Goal: Task Accomplishment & Management: Manage account settings

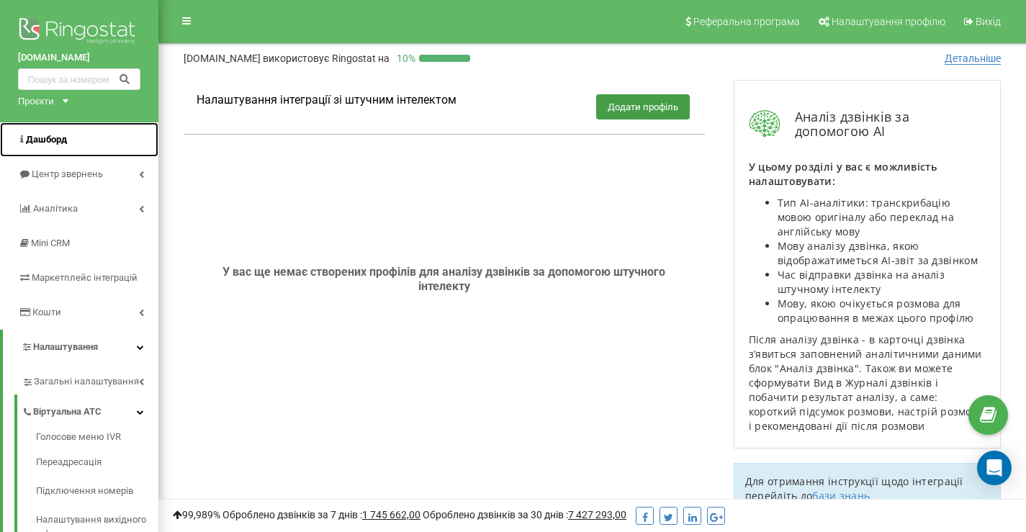
click at [42, 148] on link "Дашборд" at bounding box center [79, 139] width 158 height 35
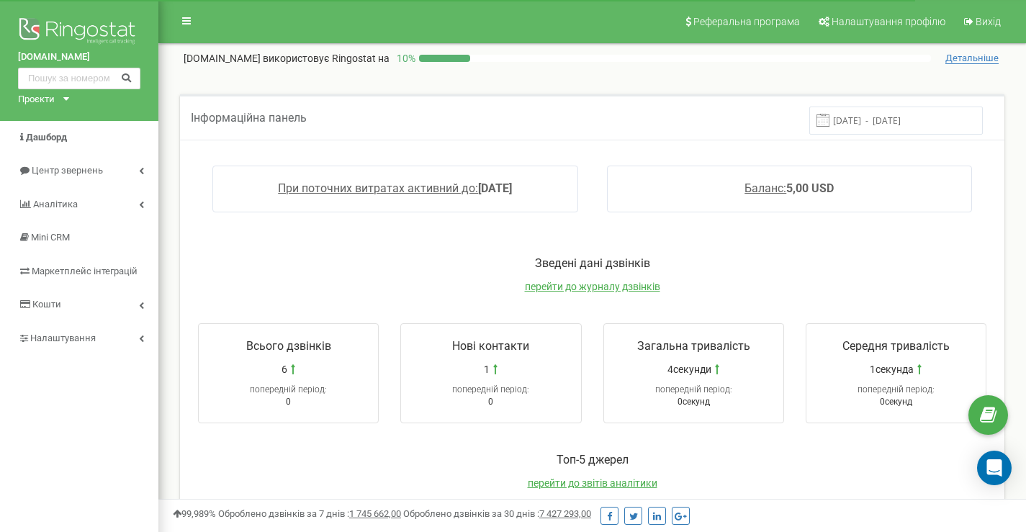
click at [55, 103] on div "Проєкти [DOMAIN_NAME] [DOMAIN_NAME]" at bounding box center [40, 100] width 45 height 14
click at [53, 120] on link "[DOMAIN_NAME]" at bounding box center [60, 115] width 66 height 7
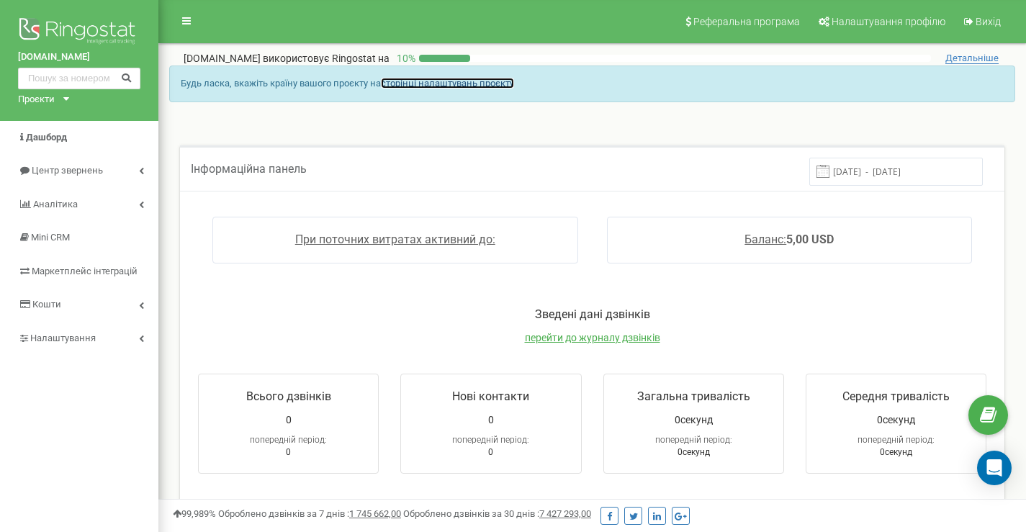
click at [423, 81] on link "сторінці налаштувань проєкту" at bounding box center [447, 83] width 133 height 11
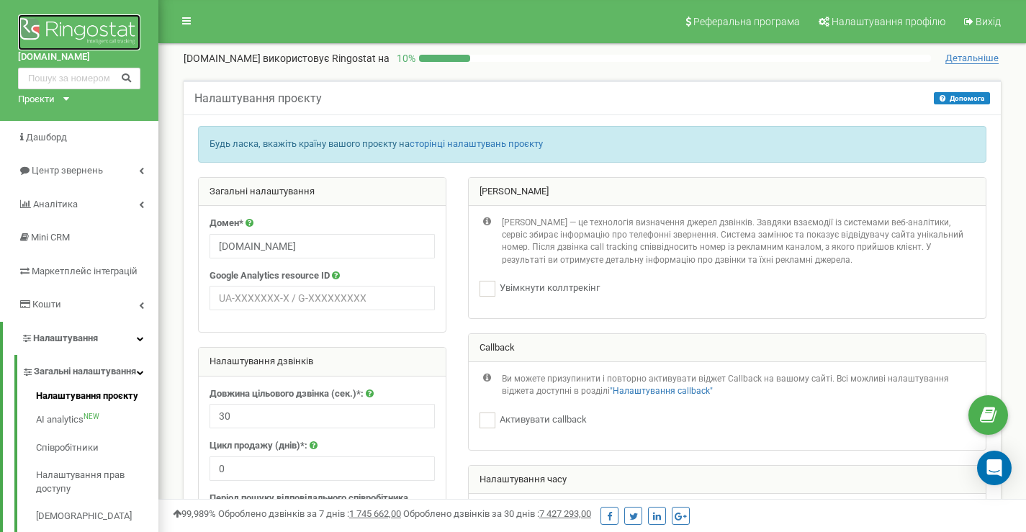
click at [57, 32] on img at bounding box center [79, 32] width 122 height 36
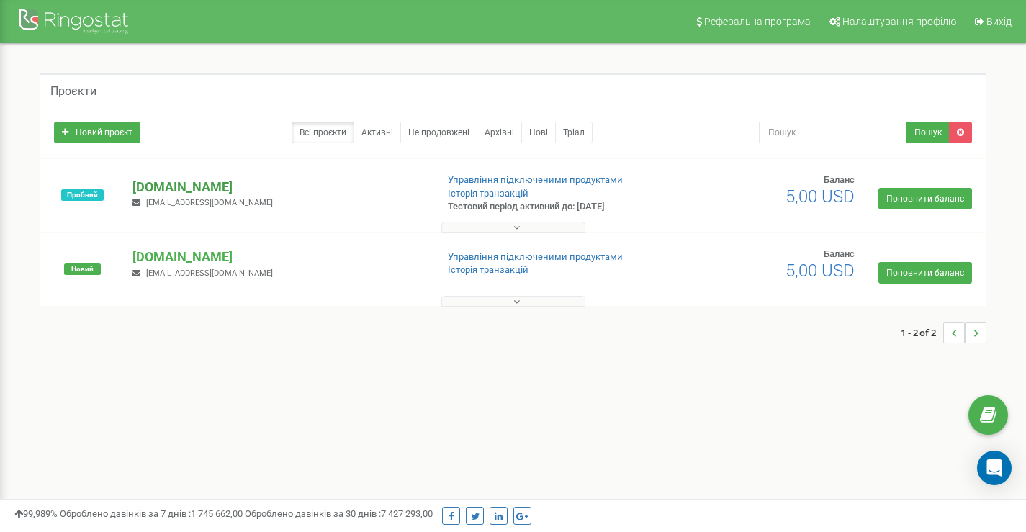
click at [202, 184] on p "[DOMAIN_NAME]" at bounding box center [279, 187] width 292 height 19
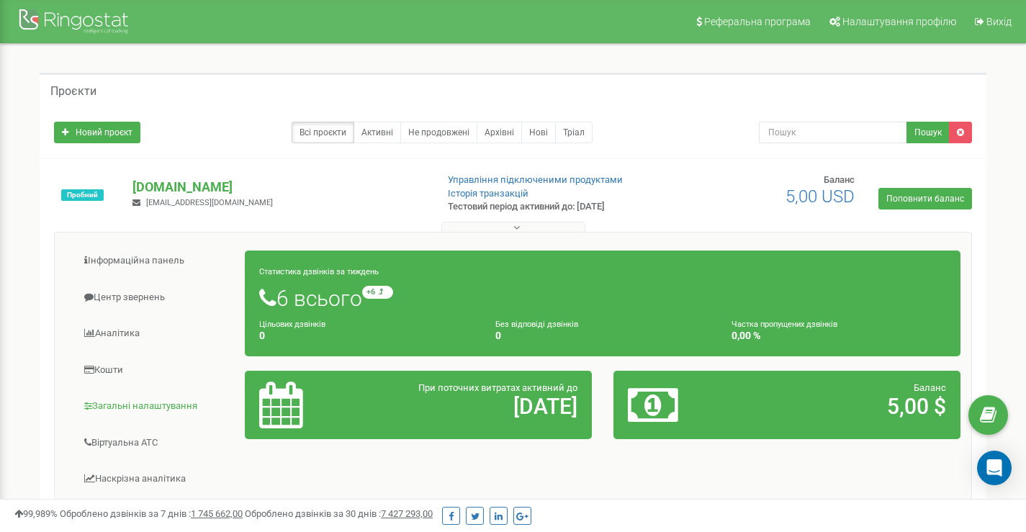
scroll to position [144, 0]
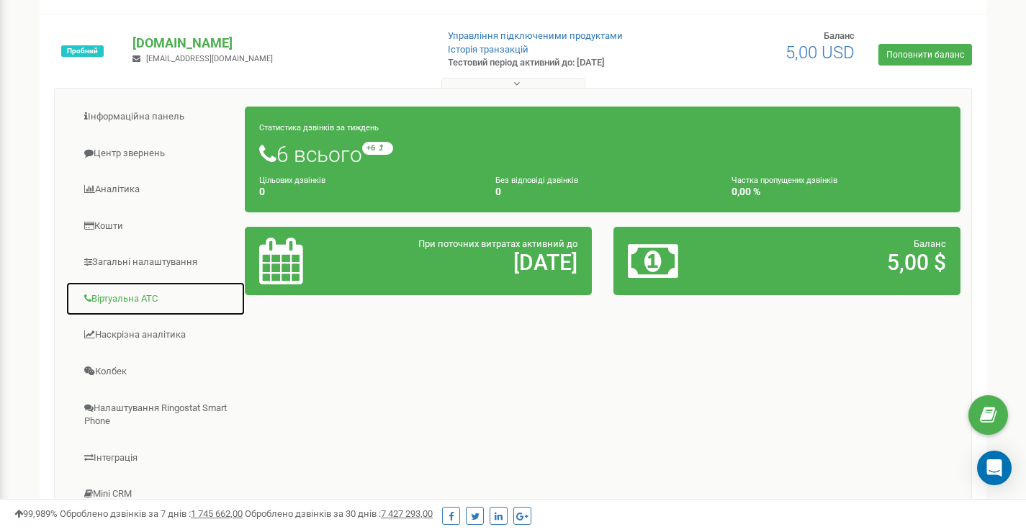
click at [127, 305] on link "Віртуальна АТС" at bounding box center [156, 299] width 180 height 35
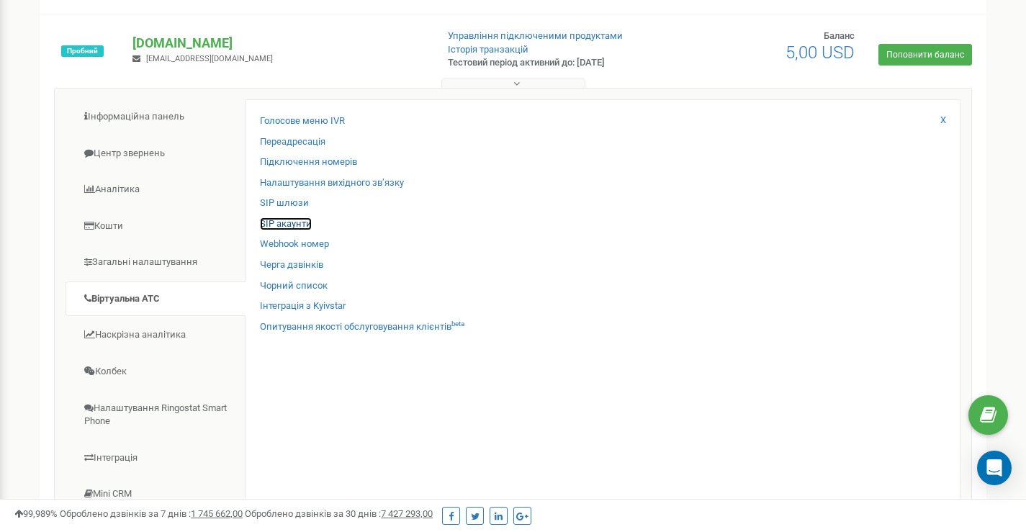
click at [304, 223] on link "SIP акаунти" at bounding box center [286, 224] width 52 height 14
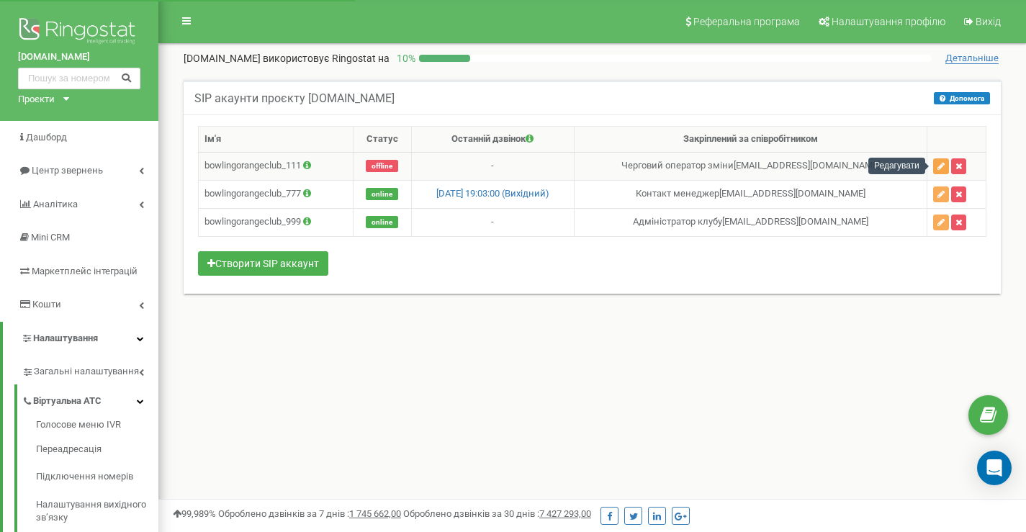
click at [938, 163] on icon "button" at bounding box center [941, 166] width 7 height 9
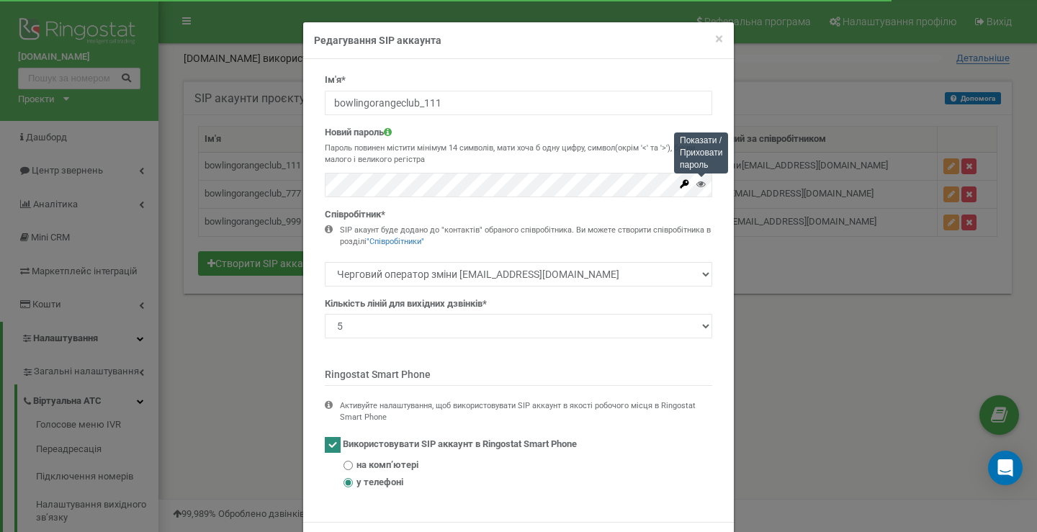
click at [696, 187] on icon at bounding box center [700, 183] width 9 height 9
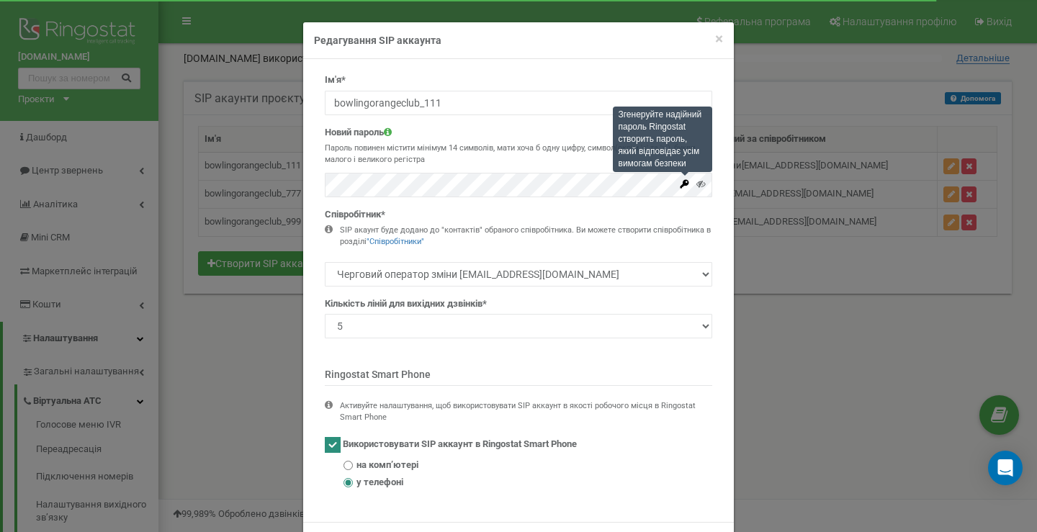
click at [681, 187] on icon at bounding box center [684, 184] width 11 height 11
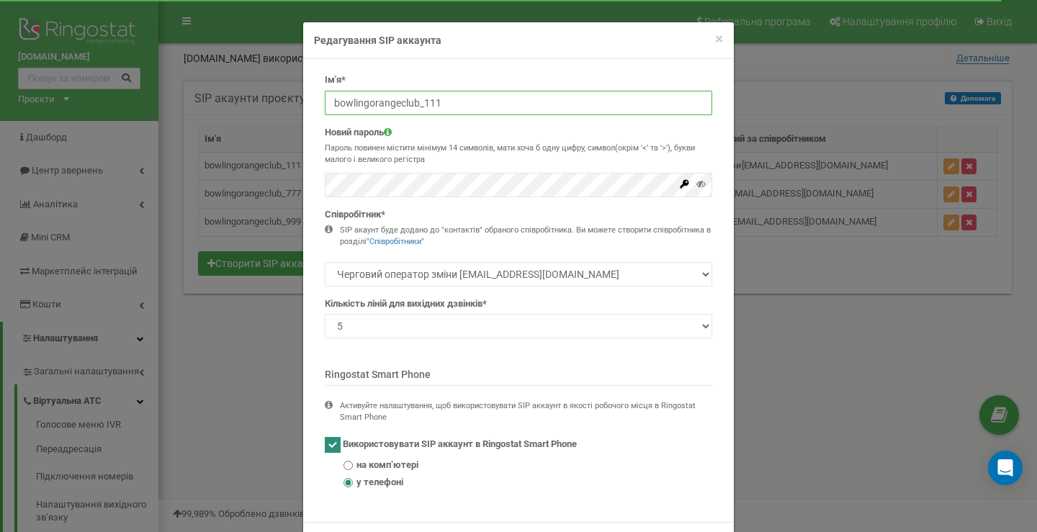
drag, startPoint x: 457, startPoint y: 102, endPoint x: 325, endPoint y: 102, distance: 132.5
click at [325, 102] on input "bowlingorangeclub_111" at bounding box center [518, 103] width 387 height 24
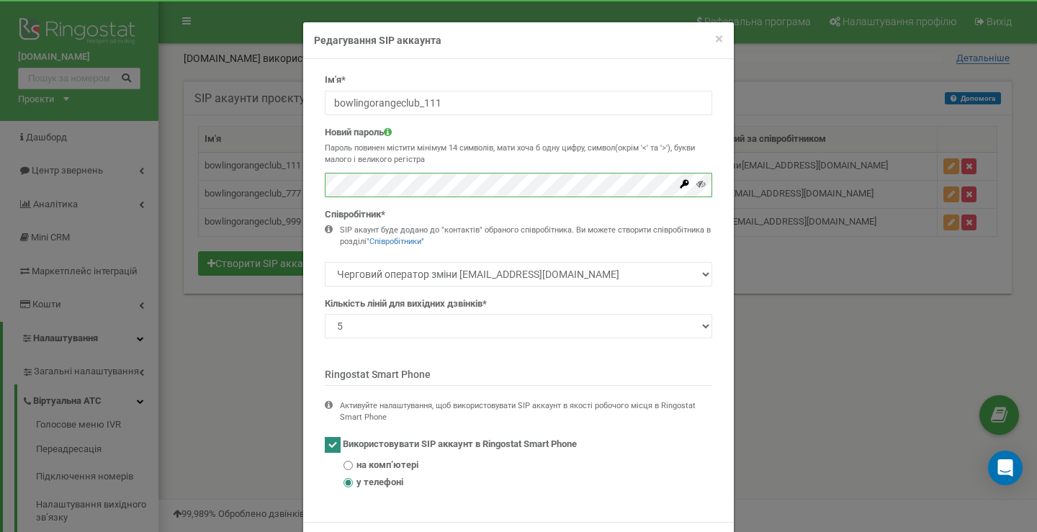
click at [284, 183] on div "× Close Редагування SIP аккаунта Ім'я* bowlingorangeclub_111 Новий пароль Парол…" at bounding box center [518, 266] width 1037 height 532
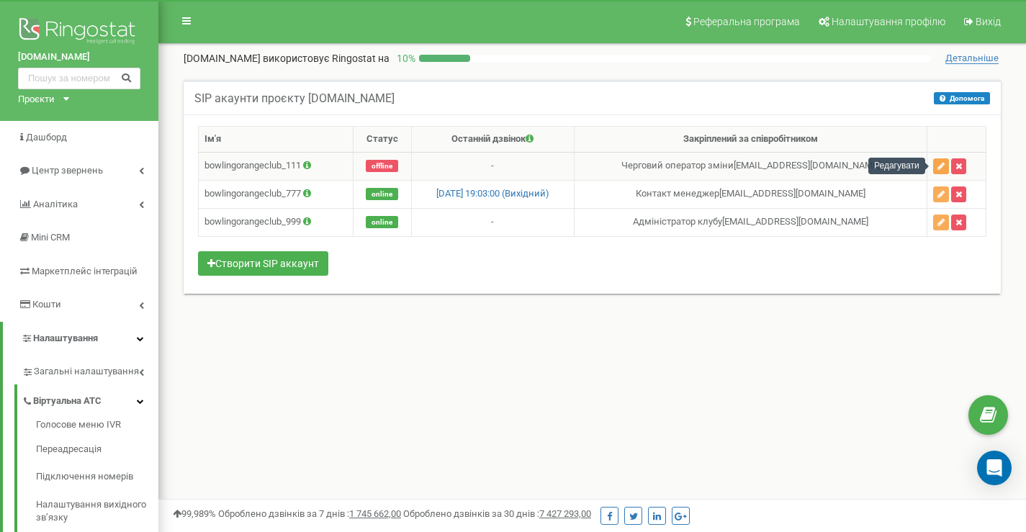
click at [938, 167] on icon "button" at bounding box center [941, 166] width 7 height 9
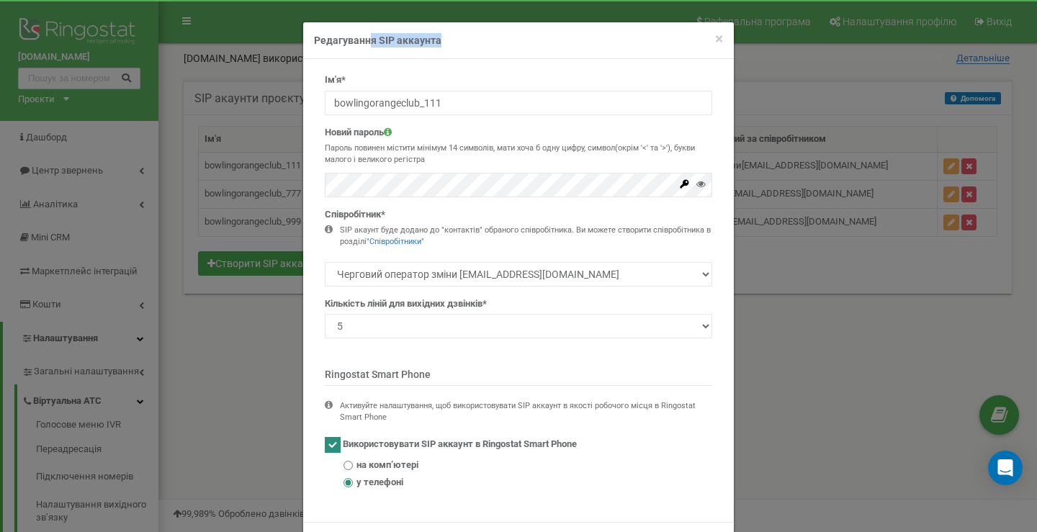
drag, startPoint x: 506, startPoint y: 36, endPoint x: 546, endPoint y: 44, distance: 41.1
click at [404, 36] on h4 "Редагування SIP аккаунта" at bounding box center [518, 40] width 409 height 14
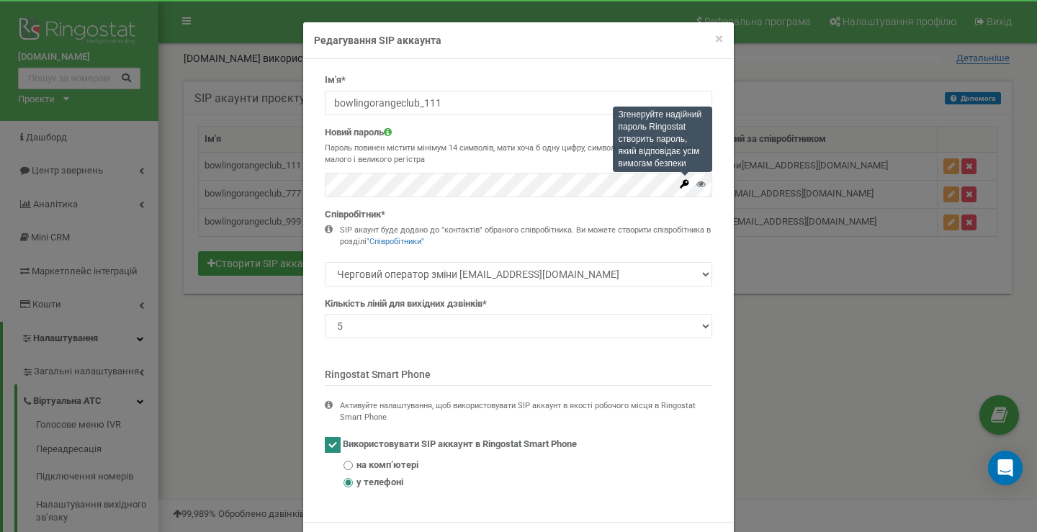
click at [683, 185] on icon at bounding box center [684, 184] width 11 height 11
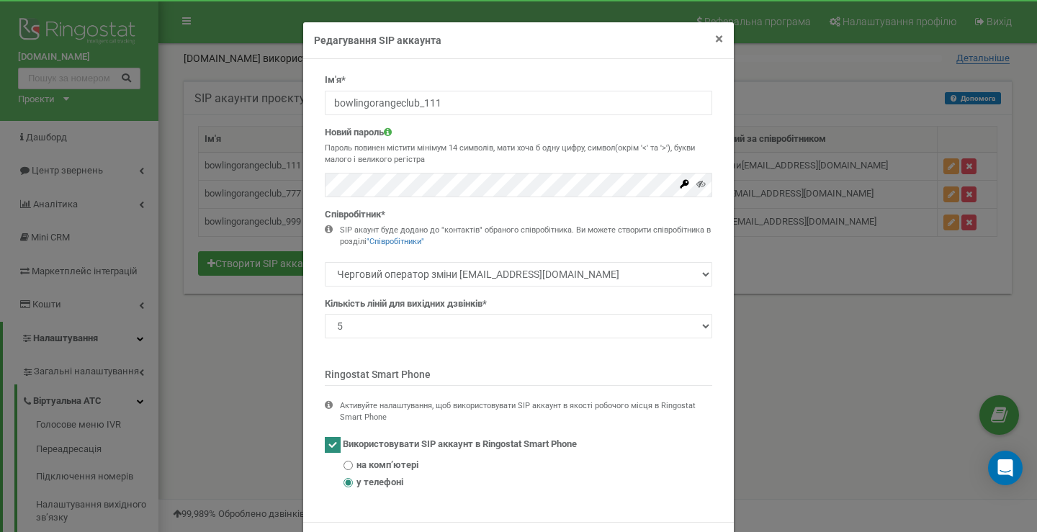
click at [716, 40] on span "×" at bounding box center [719, 38] width 8 height 17
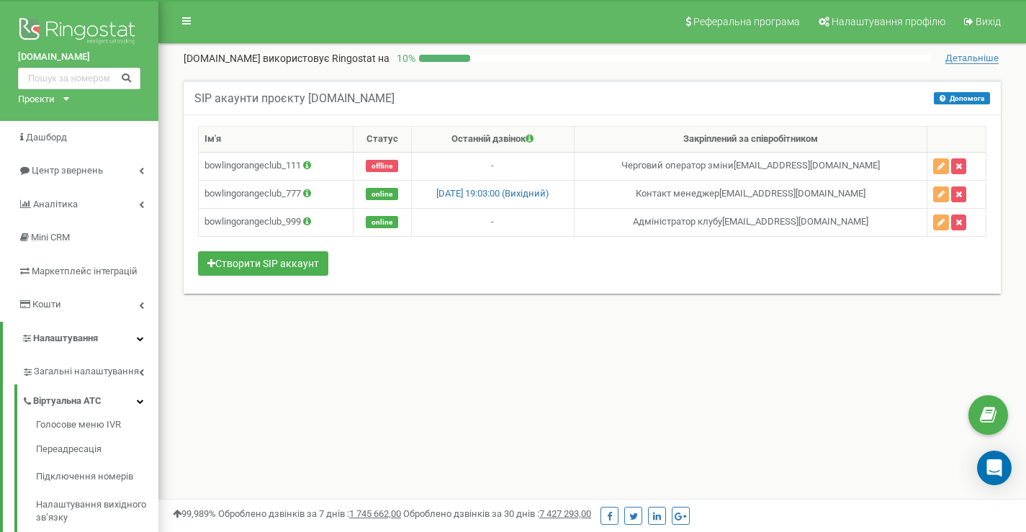
click at [542, 472] on div "Реферальна програма Налаштування профілю Вихід bowlingorange.club використовує …" at bounding box center [592, 432] width 868 height 864
click at [933, 163] on button "button" at bounding box center [941, 166] width 16 height 16
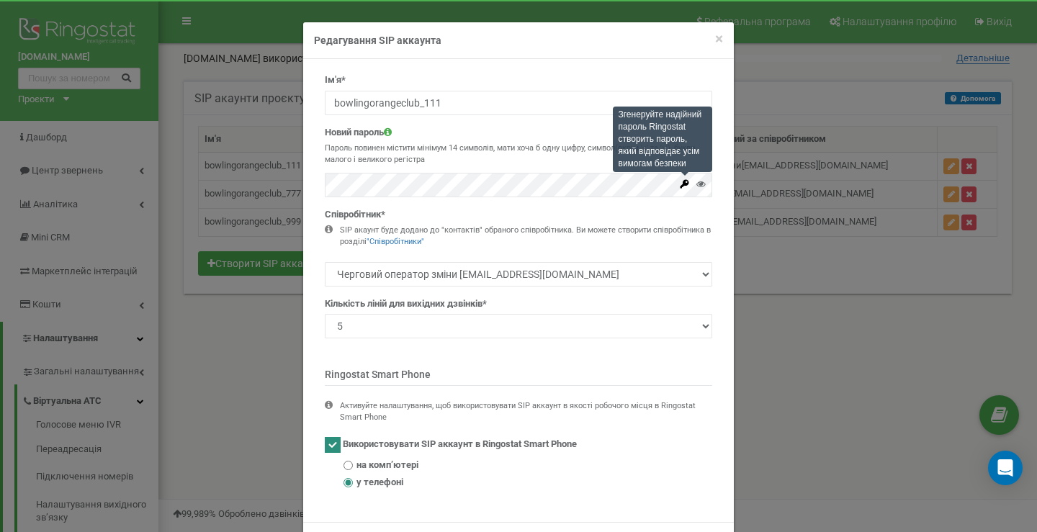
click at [681, 187] on icon at bounding box center [685, 183] width 9 height 9
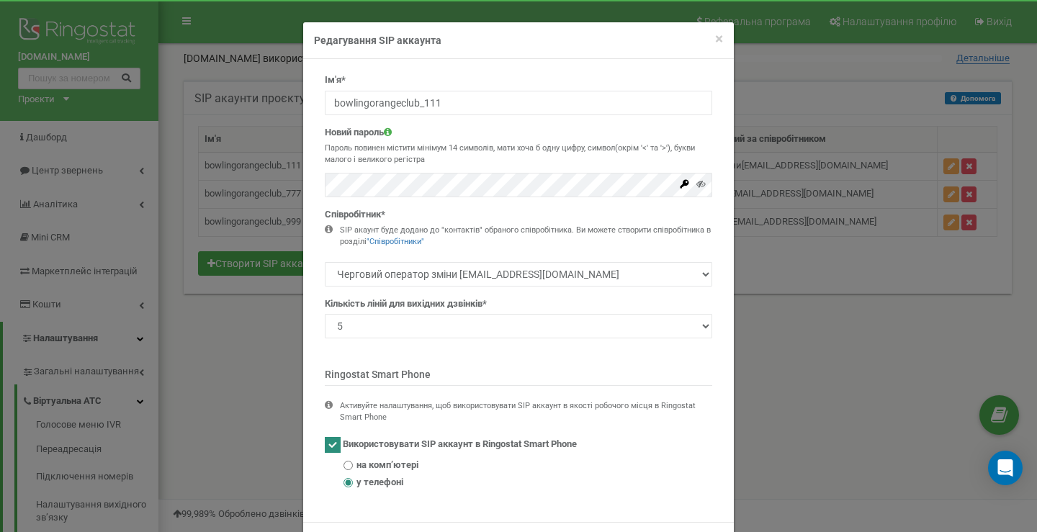
click at [652, 30] on div "× Close Редагування SIP аккаунта" at bounding box center [518, 40] width 431 height 37
click at [373, 467] on span "на компʼютері" at bounding box center [387, 466] width 62 height 14
click at [353, 467] on input "на компʼютері" at bounding box center [348, 465] width 9 height 9
radio input "true"
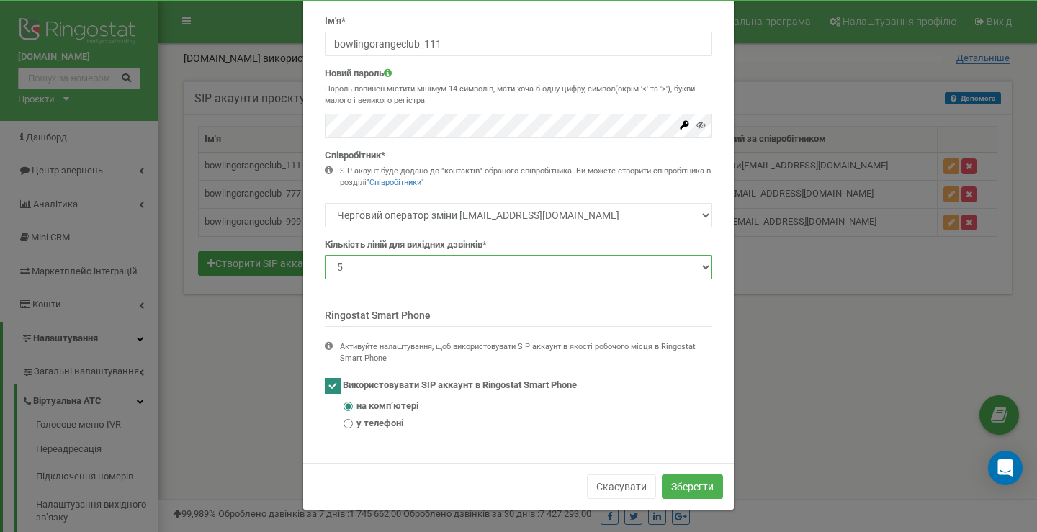
click at [484, 262] on select "1 2 3 4 5 10 20 50 100" at bounding box center [518, 267] width 387 height 24
select select "1"
click at [325, 255] on select "1 2 3 4 5 10 20 50 100" at bounding box center [518, 267] width 387 height 24
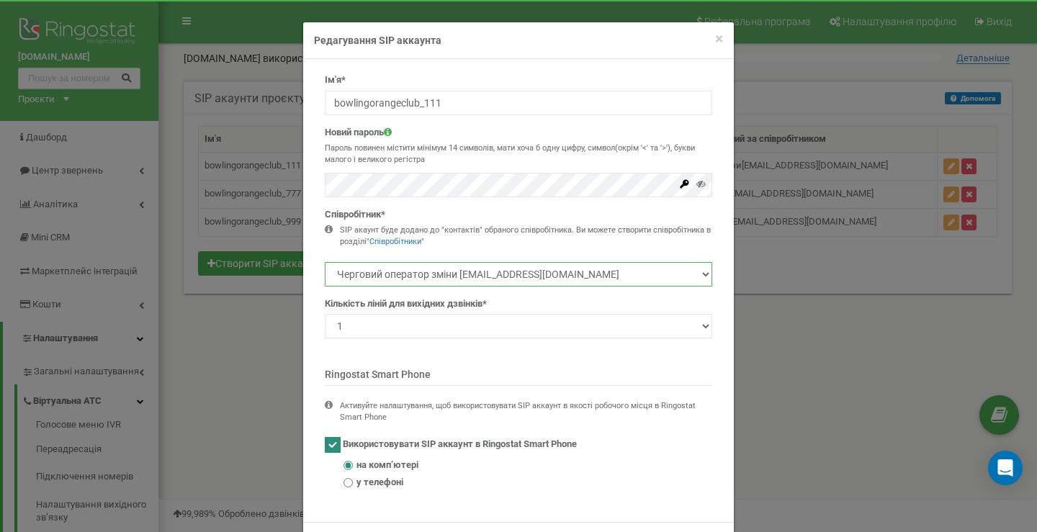
click at [511, 267] on select "Черговий оператор зміни shift@bowlingorange.club Контакт менеджер contact@bowli…" at bounding box center [518, 274] width 387 height 24
click at [325, 262] on select "Черговий оператор зміни shift@bowlingorange.club Контакт менеджер contact@bowli…" at bounding box center [518, 274] width 387 height 24
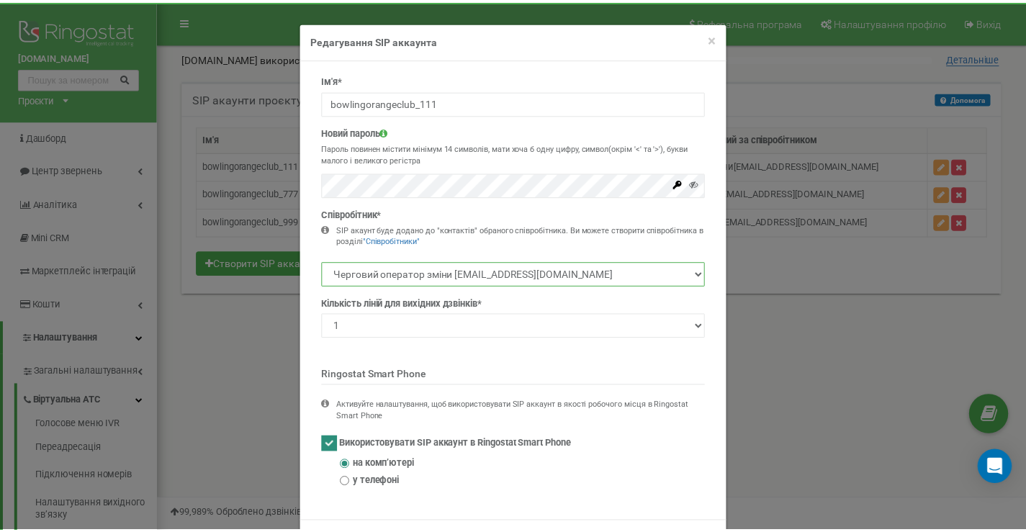
scroll to position [59, 0]
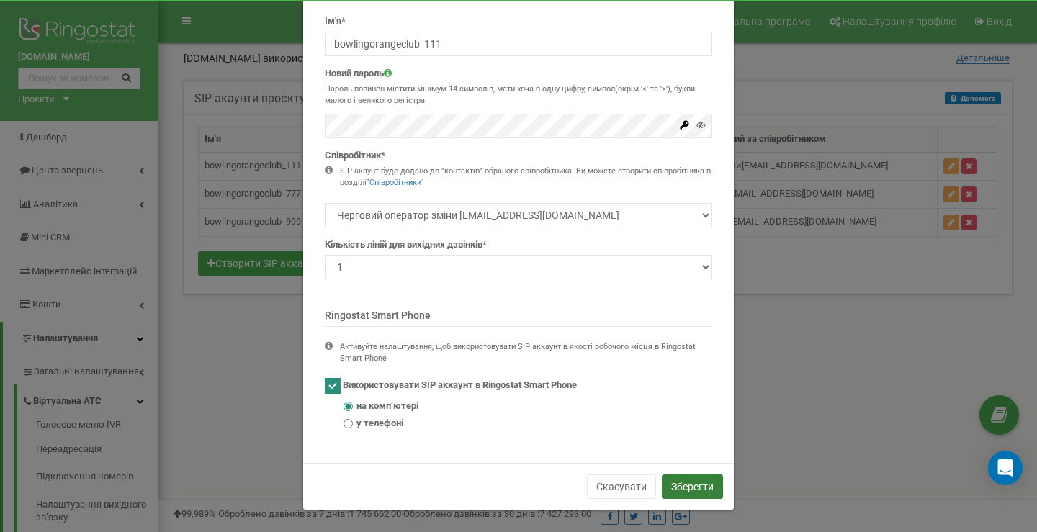
click at [678, 483] on button "Зберегти" at bounding box center [692, 487] width 61 height 24
